Goal: Communication & Community: Connect with others

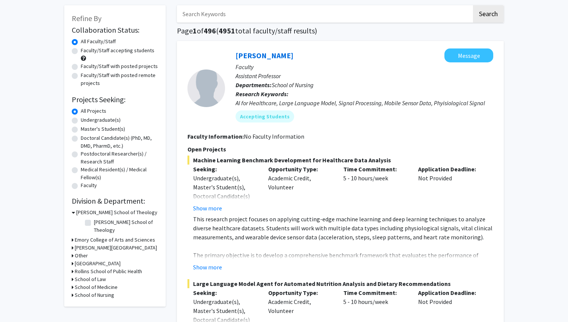
scroll to position [35, 0]
click at [462, 56] on button "Message" at bounding box center [468, 56] width 49 height 14
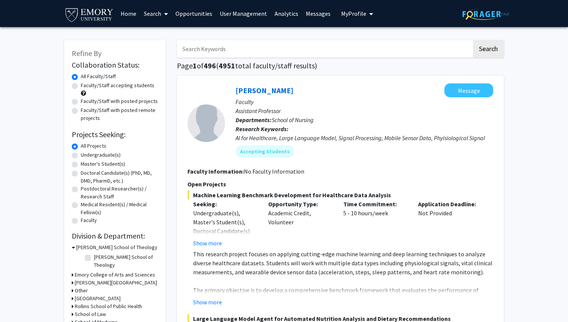
click at [211, 51] on input "Search Keywords" at bounding box center [324, 48] width 295 height 17
click at [367, 87] on div "[PERSON_NAME] Message" at bounding box center [365, 90] width 258 height 14
click at [81, 156] on label "Undergraduate(s)" at bounding box center [101, 155] width 40 height 8
click at [81, 156] on input "Undergraduate(s)" at bounding box center [83, 153] width 5 height 5
radio input "true"
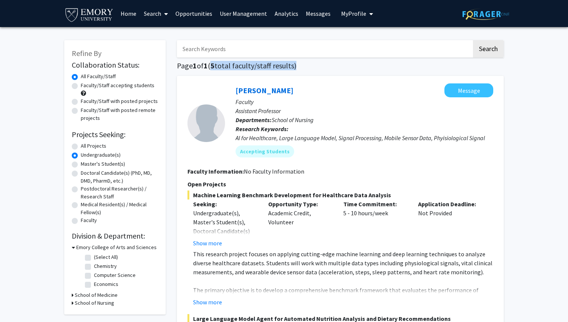
drag, startPoint x: 214, startPoint y: 66, endPoint x: 295, endPoint y: 68, distance: 80.4
click at [295, 68] on h1 "Page 1 of 1 ( 5 total faculty/staff results)" at bounding box center [340, 65] width 327 height 9
click at [81, 145] on label "All Projects" at bounding box center [94, 146] width 26 height 8
click at [81, 145] on input "All Projects" at bounding box center [83, 144] width 5 height 5
radio input "true"
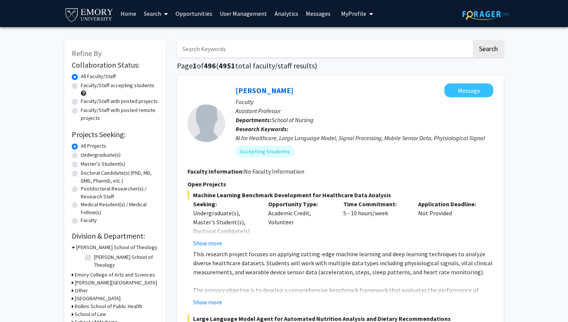
click at [207, 50] on input "Search Keywords" at bounding box center [324, 48] width 295 height 17
click at [370, 106] on p "Assistant Professor" at bounding box center [365, 110] width 258 height 9
click at [460, 89] on button "Message" at bounding box center [468, 90] width 49 height 14
click at [197, 11] on link "Opportunities" at bounding box center [194, 13] width 44 height 26
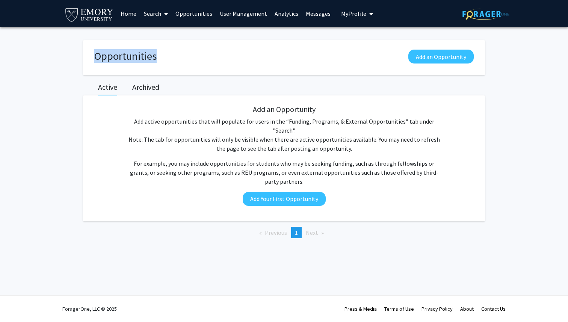
drag, startPoint x: 94, startPoint y: 56, endPoint x: 162, endPoint y: 55, distance: 67.6
click at [162, 55] on div "Opportunities Add an Opportunity" at bounding box center [284, 58] width 394 height 16
click at [259, 118] on p "Add active opportunities that will populate for users in the “Funding, Programs…" at bounding box center [283, 135] width 317 height 36
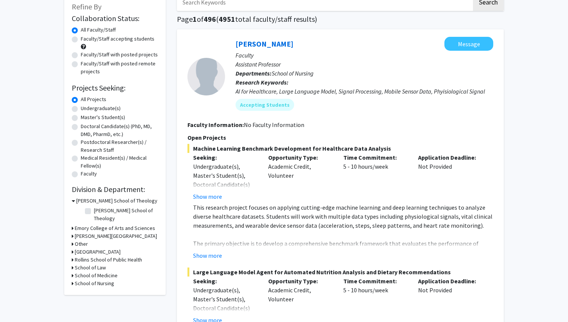
scroll to position [47, 0]
